Goal: Task Accomplishment & Management: Manage account settings

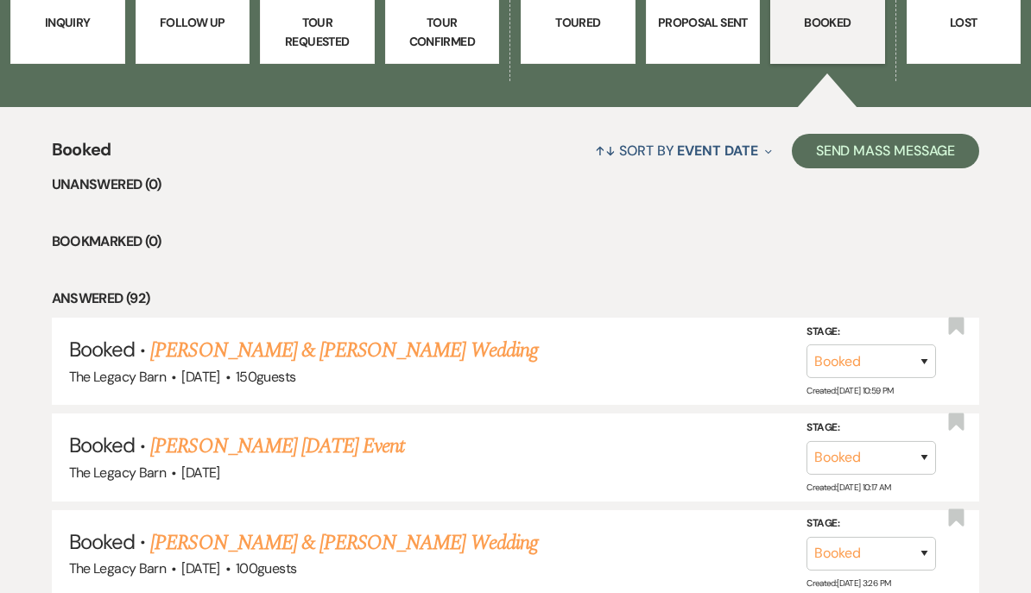
scroll to position [548, 0]
click at [227, 344] on link "[PERSON_NAME] & [PERSON_NAME] Wedding" at bounding box center [343, 350] width 387 height 31
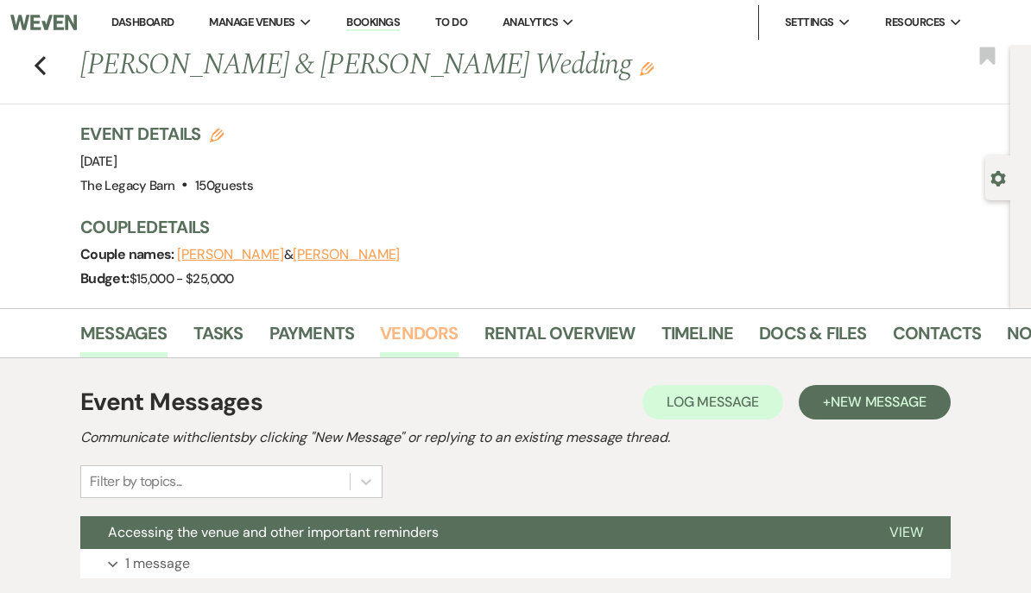
click at [403, 333] on link "Vendors" at bounding box center [419, 339] width 78 height 38
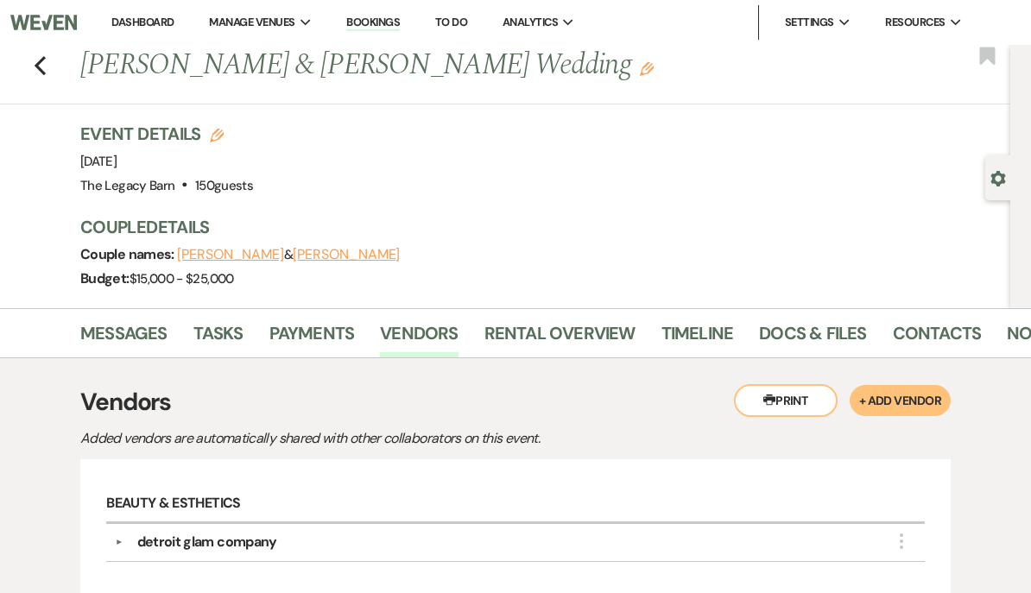
click at [139, 21] on link "Dashboard" at bounding box center [142, 22] width 62 height 15
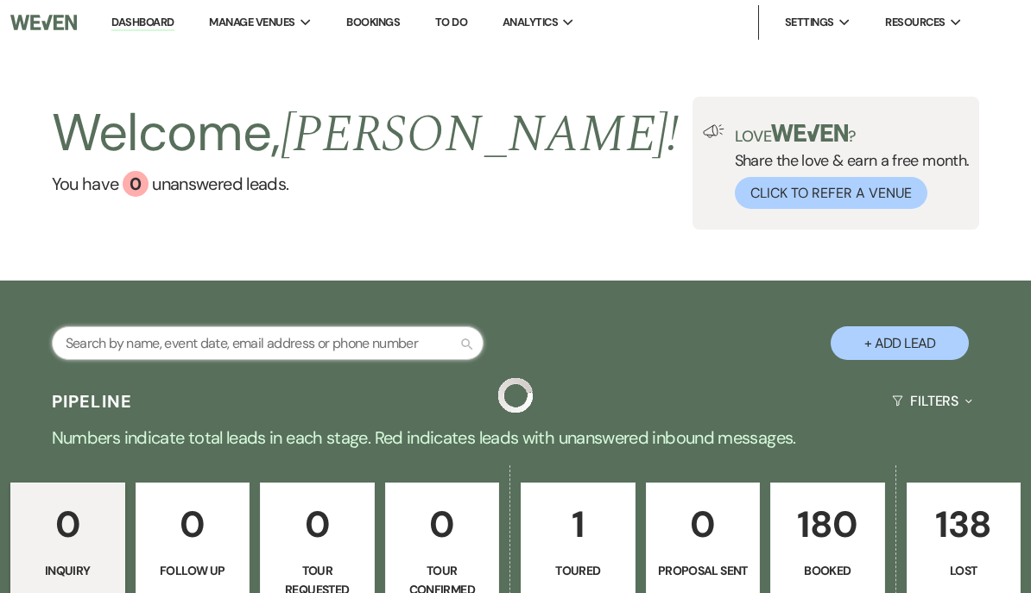
click at [94, 343] on input "text" at bounding box center [268, 343] width 432 height 34
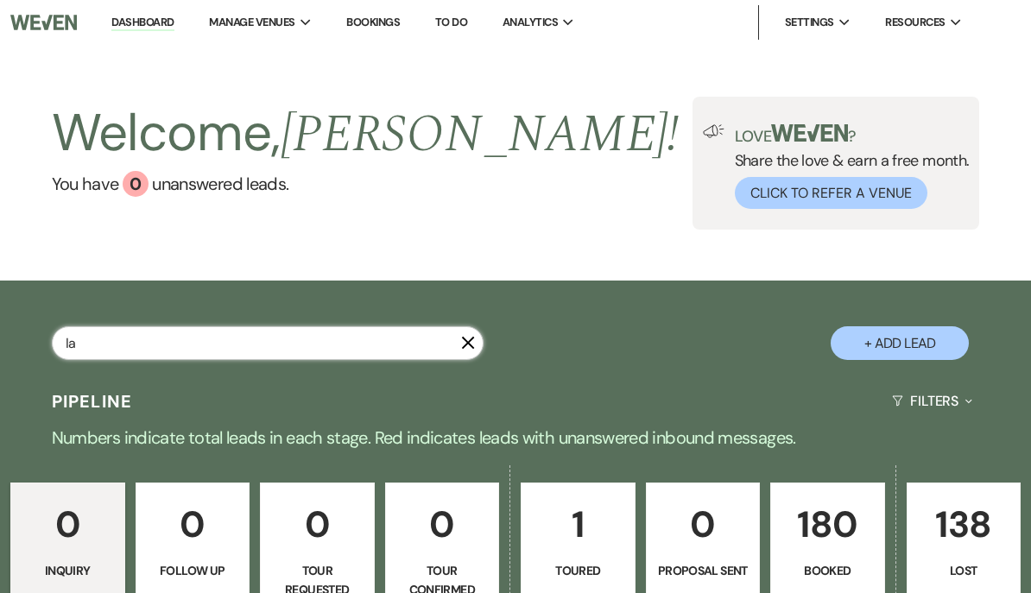
type input "[PERSON_NAME]"
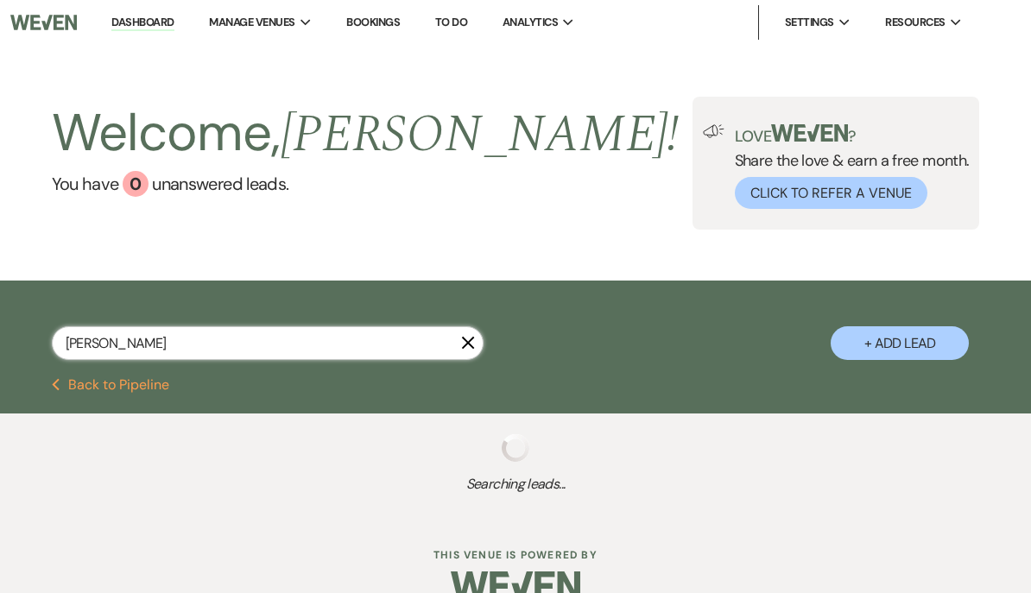
select select "8"
select select "5"
select select "8"
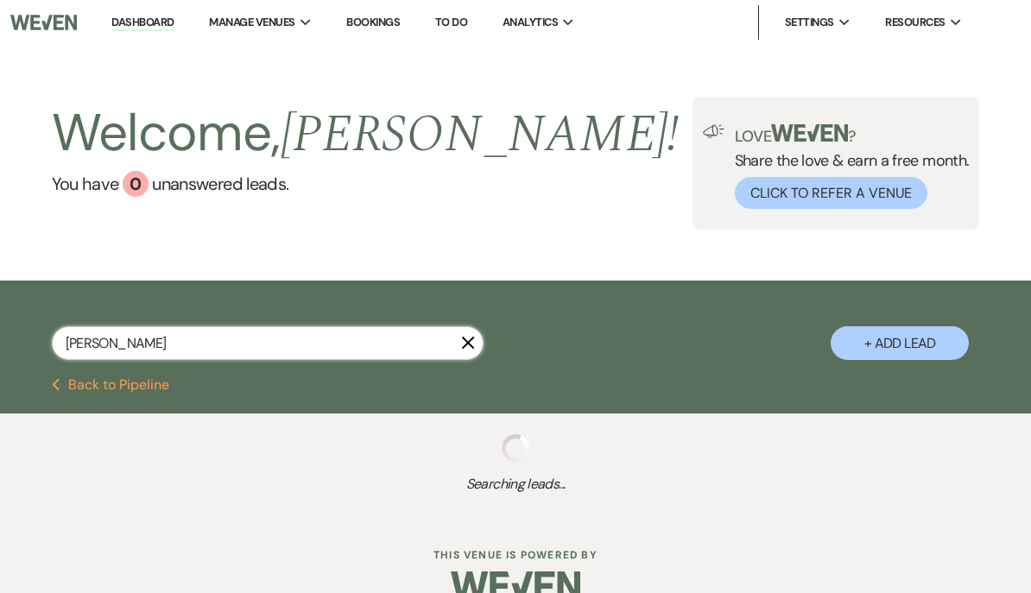
select select "8"
select select "5"
select select "8"
select select "10"
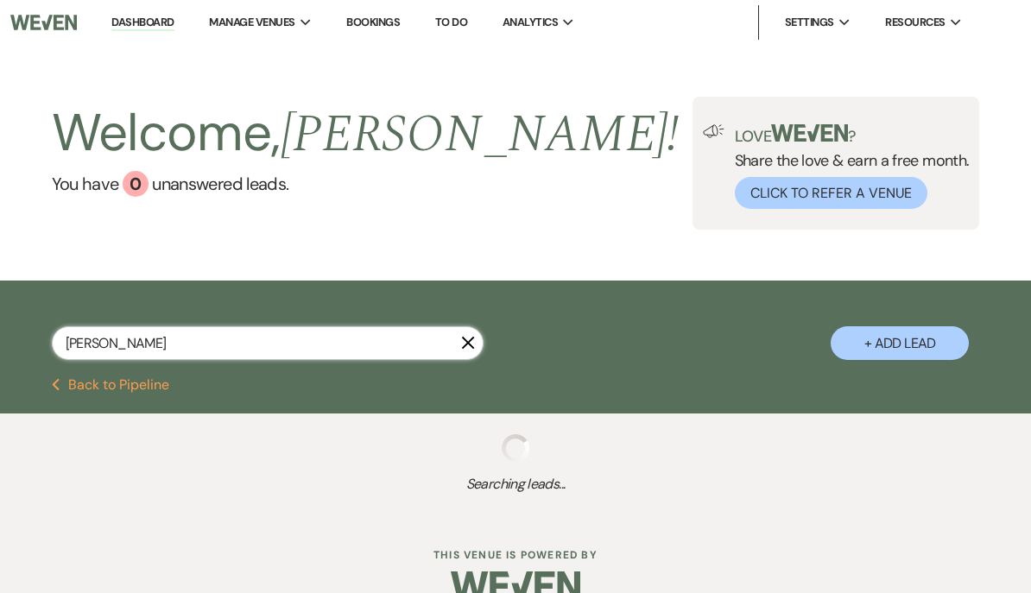
select select "8"
select select "6"
select select "8"
select select "5"
select select "8"
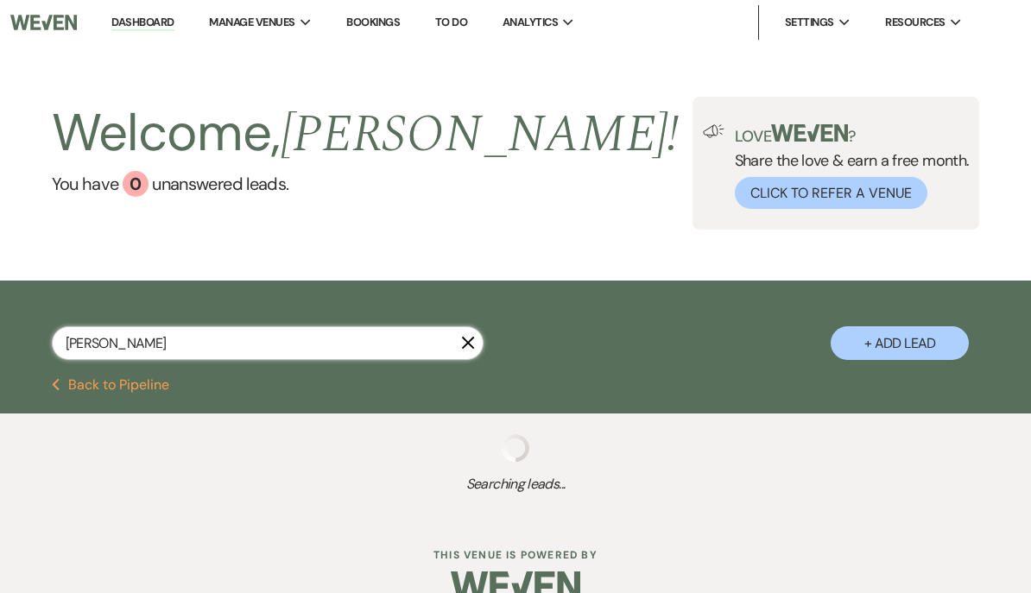
select select "11"
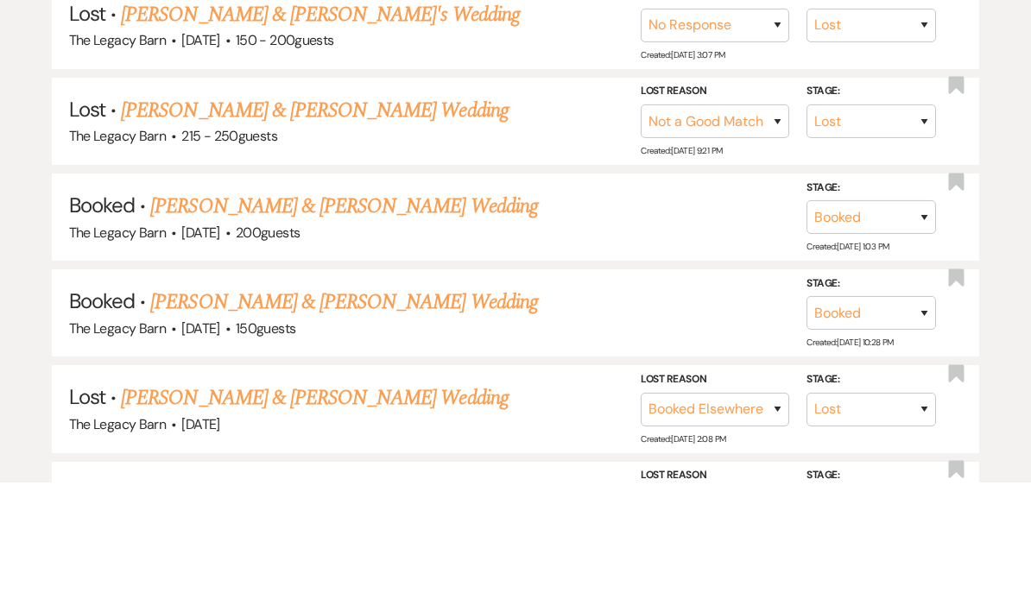
scroll to position [1060, 0]
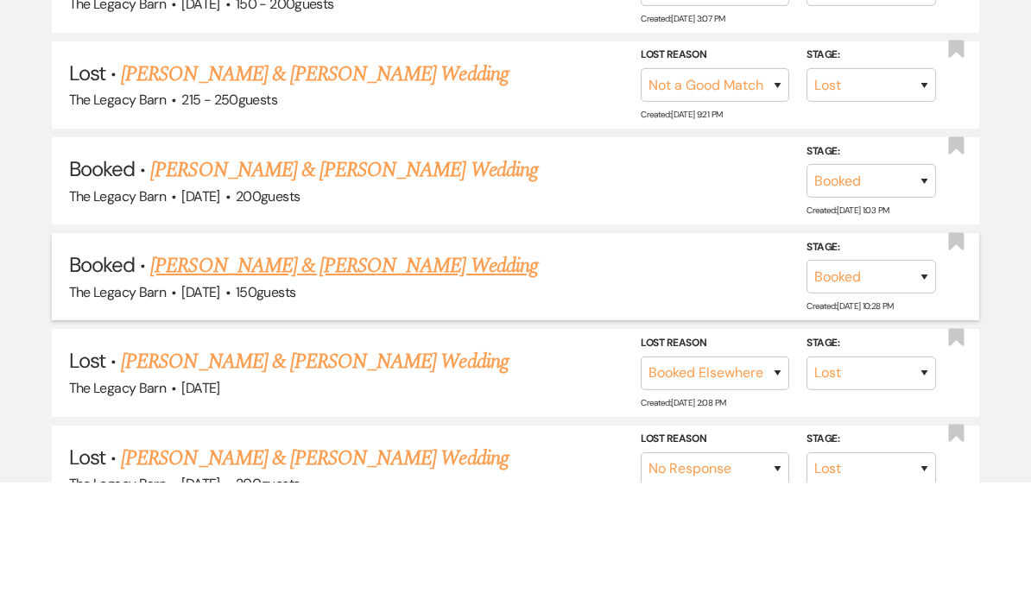
click at [188, 361] on link "[PERSON_NAME] & [PERSON_NAME] Wedding" at bounding box center [343, 376] width 387 height 31
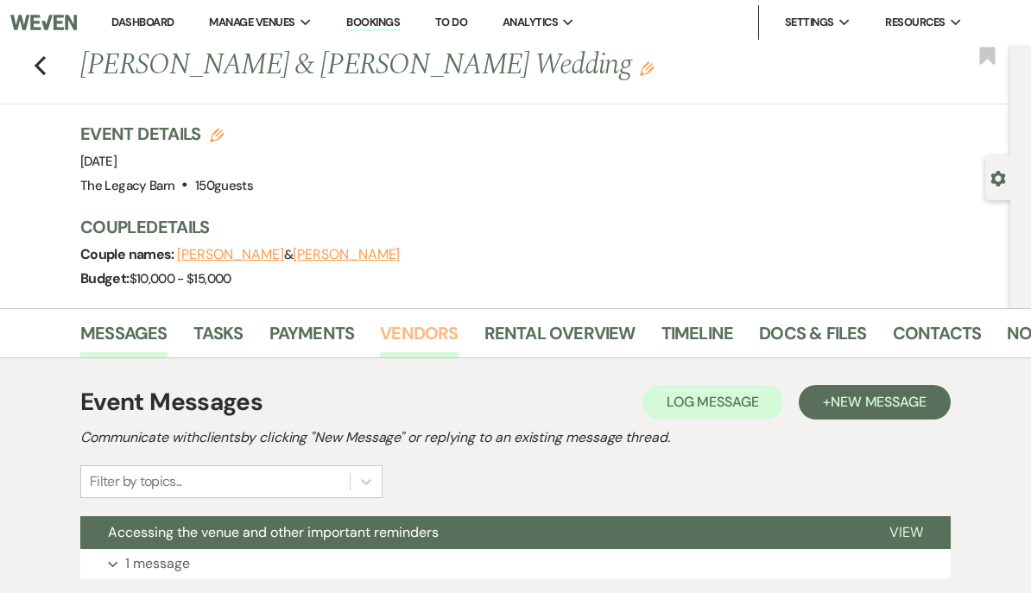
click at [396, 331] on link "Vendors" at bounding box center [419, 339] width 78 height 38
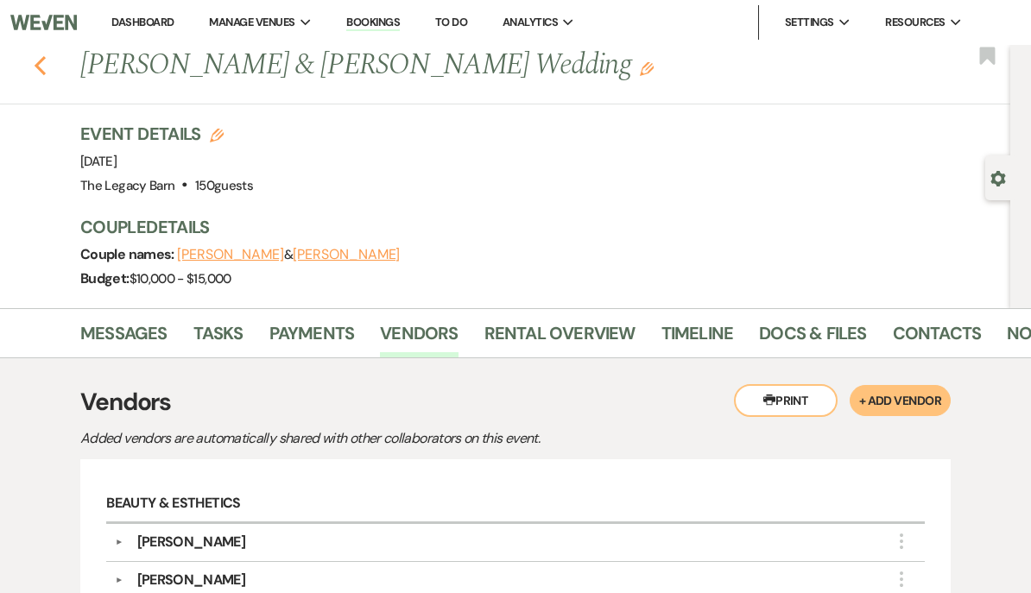
click at [41, 68] on use "button" at bounding box center [40, 65] width 11 height 19
select select "8"
select select "5"
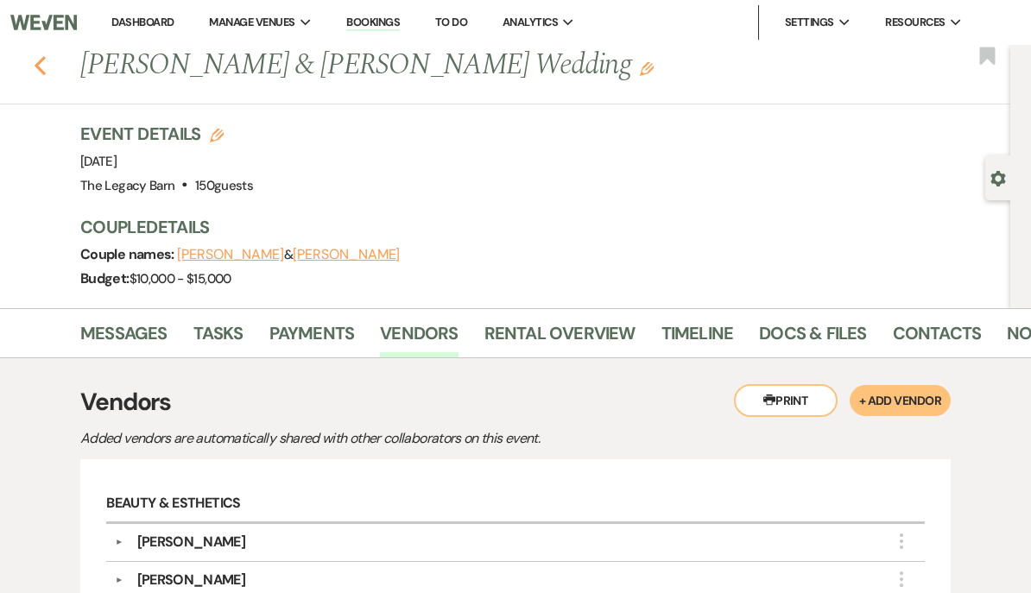
select select "8"
select select "5"
select select "8"
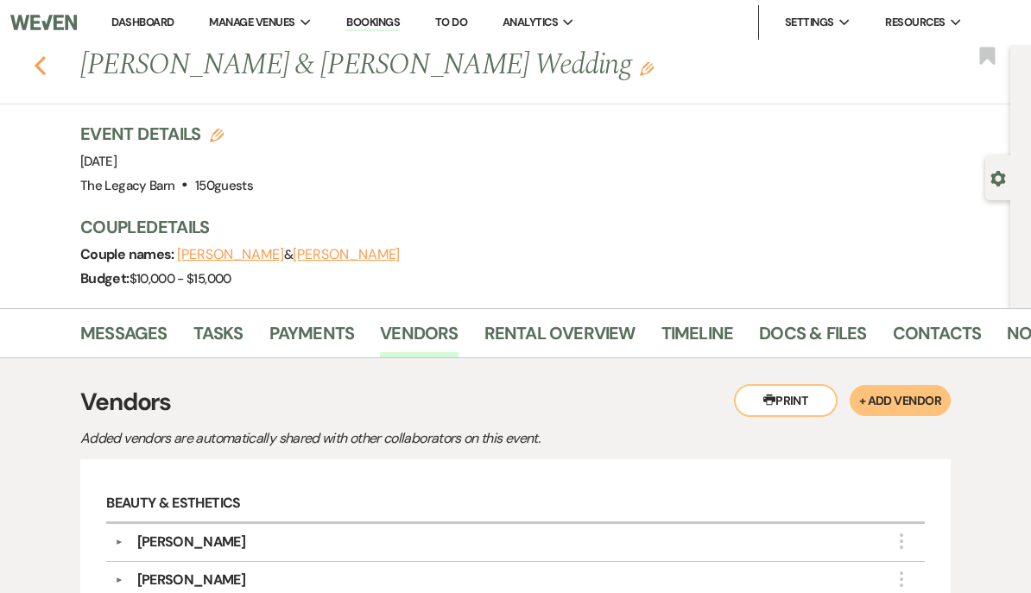
select select "10"
select select "8"
select select "6"
select select "8"
select select "5"
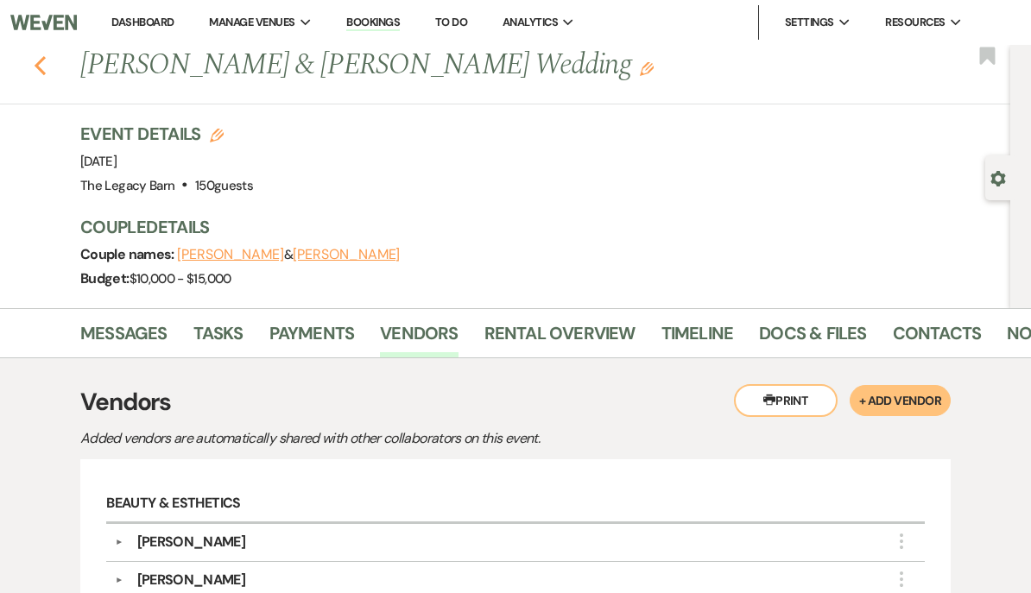
select select "8"
select select "11"
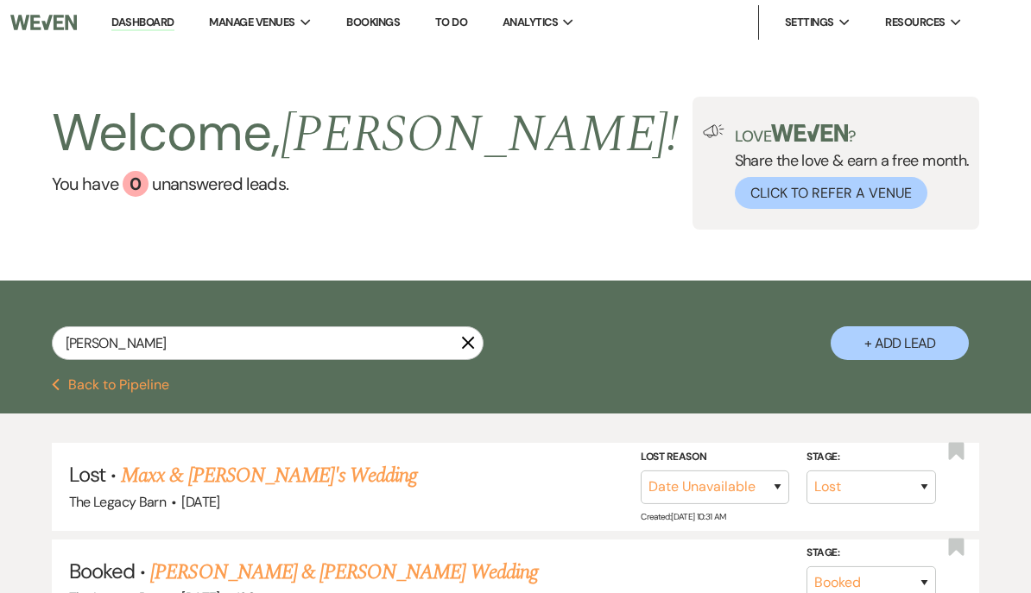
click at [123, 16] on link "Dashboard" at bounding box center [142, 23] width 62 height 16
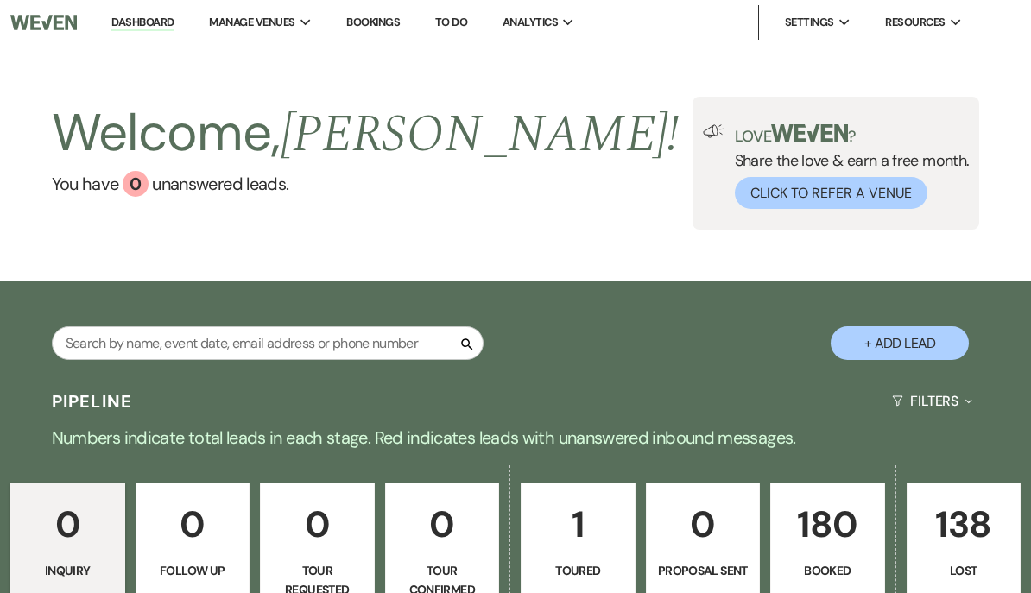
click at [809, 535] on p "180" at bounding box center [828, 525] width 92 height 58
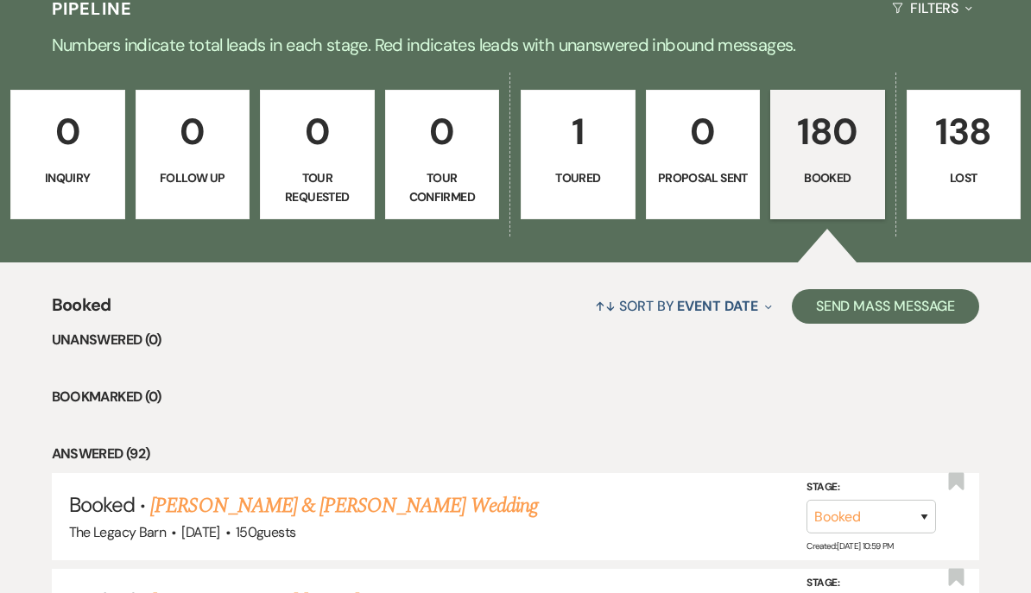
scroll to position [485, 0]
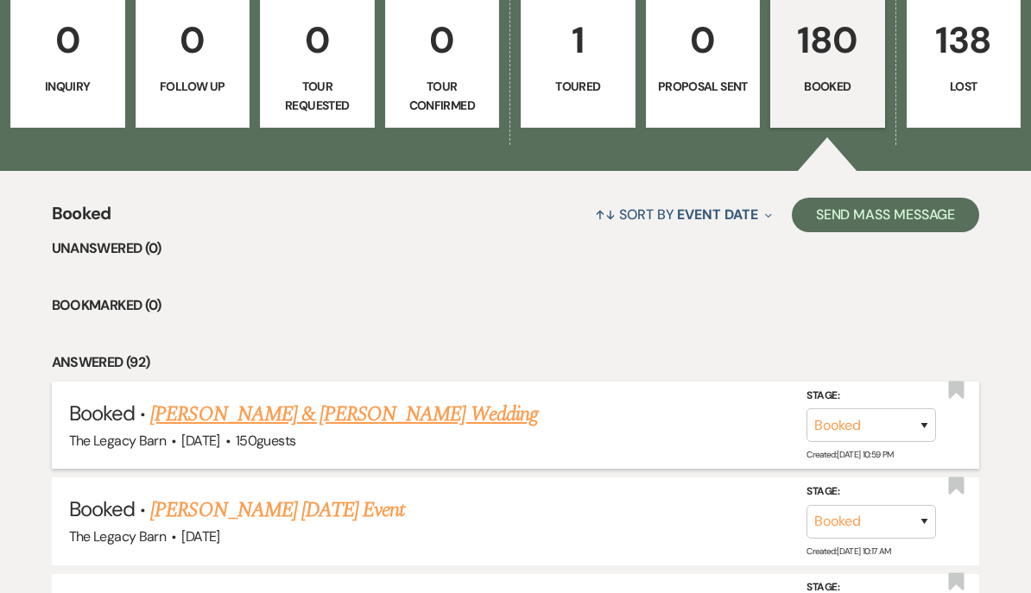
click at [198, 410] on link "[PERSON_NAME] & [PERSON_NAME] Wedding" at bounding box center [343, 414] width 387 height 31
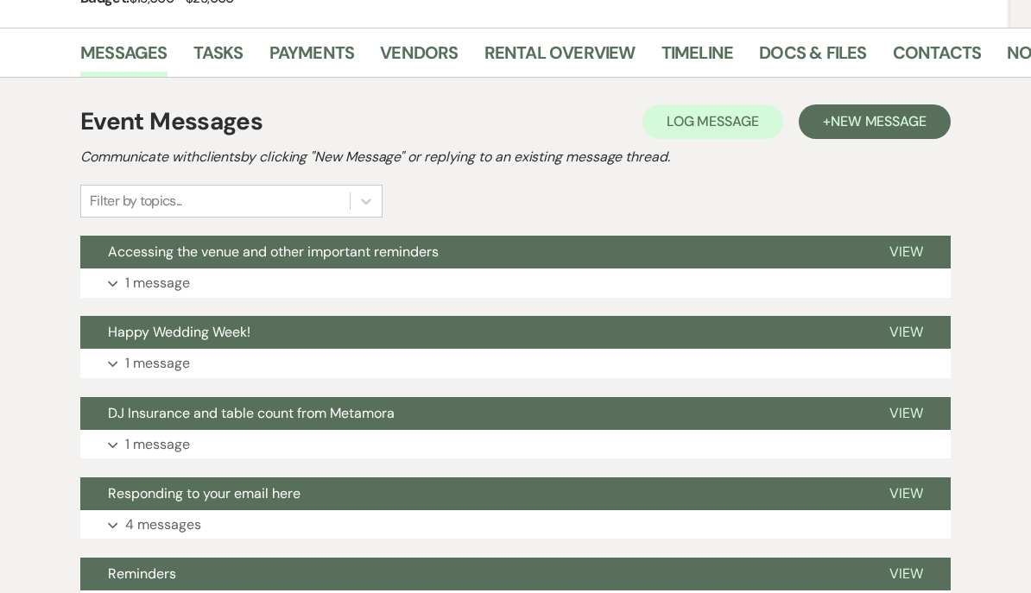
scroll to position [269, 0]
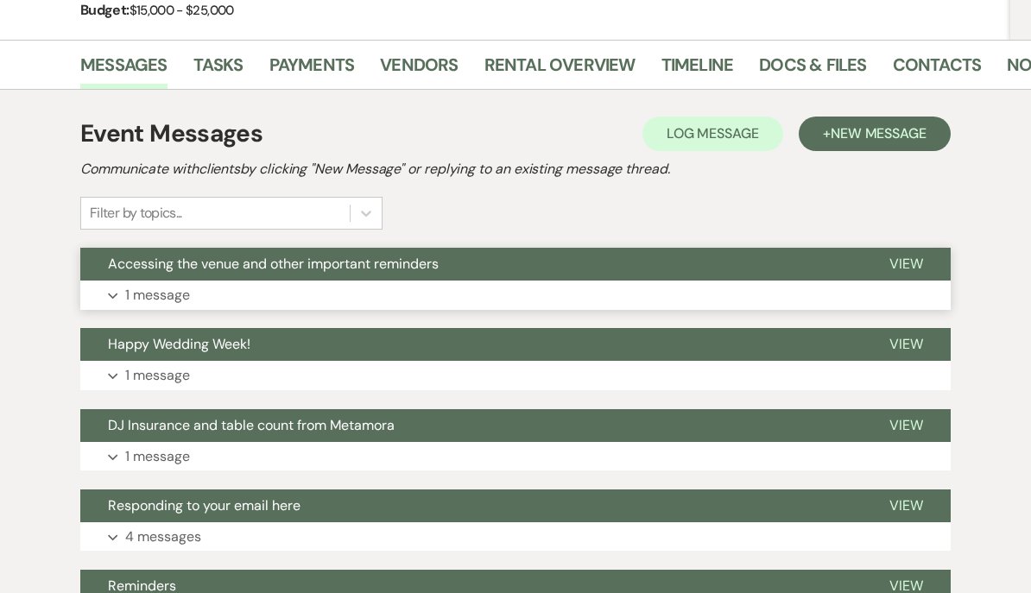
click at [140, 258] on span "Accessing the venue and other important reminders" at bounding box center [273, 264] width 331 height 18
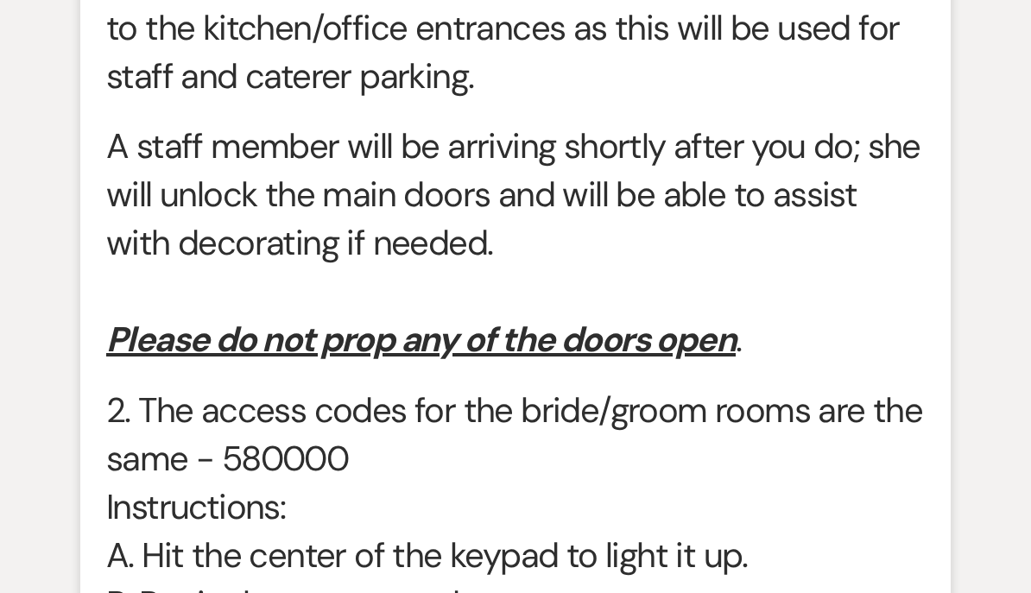
scroll to position [1286, 0]
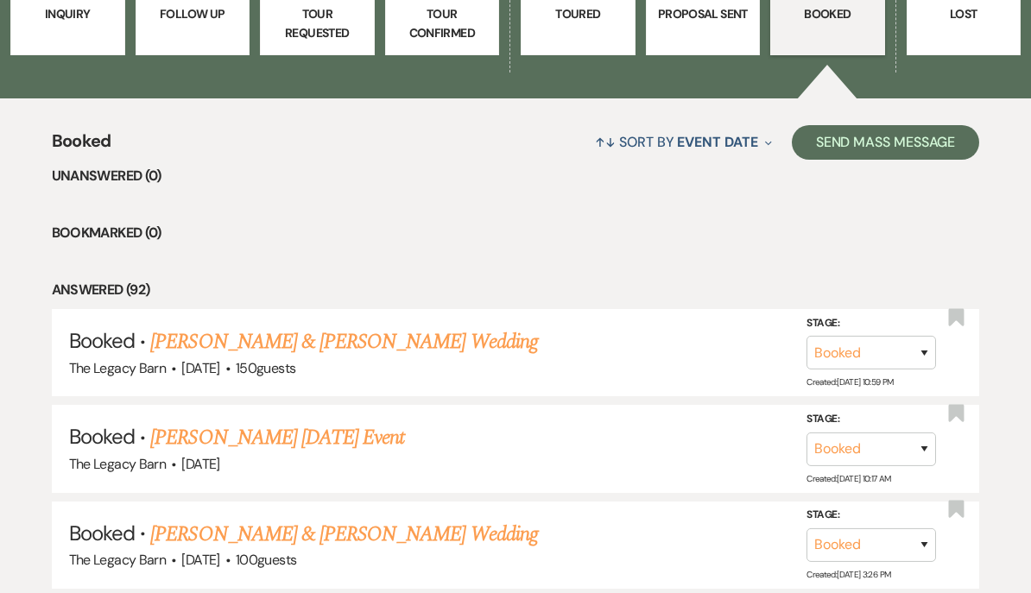
scroll to position [556, 0]
